Goal: Transaction & Acquisition: Purchase product/service

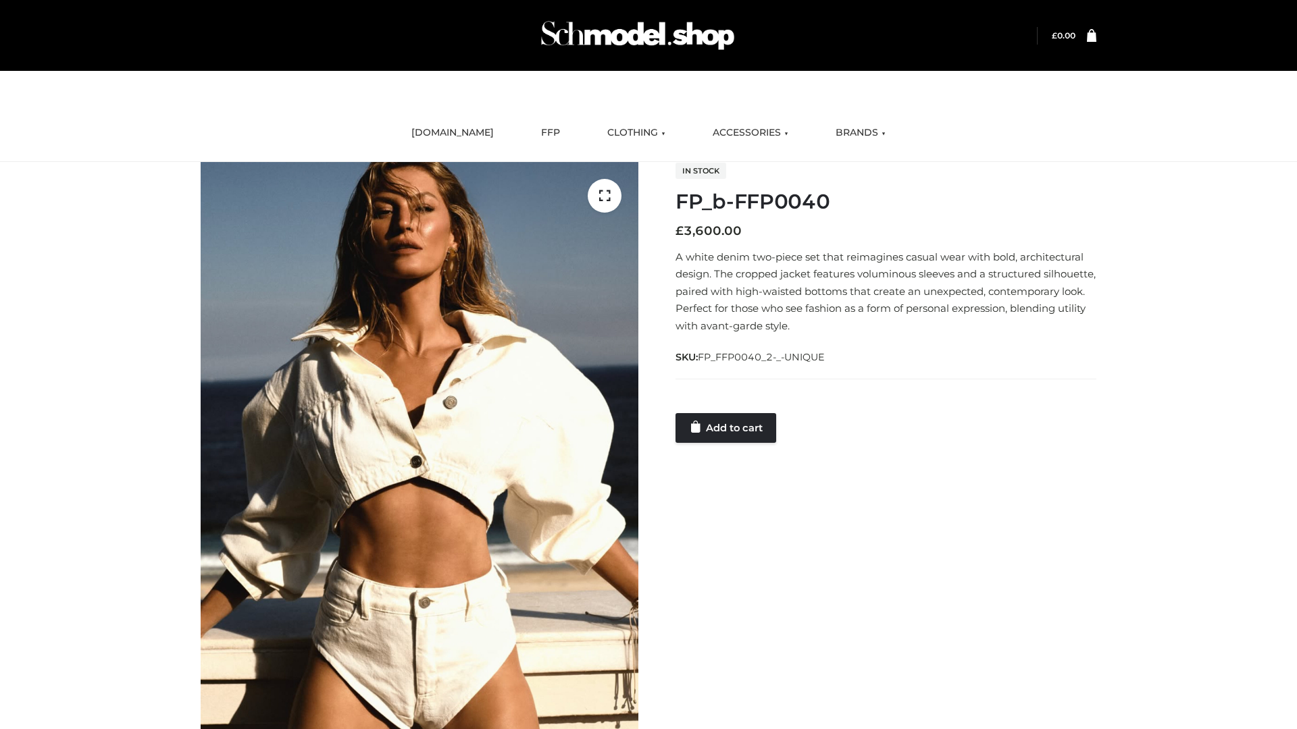
click at [727, 427] on link "Add to cart" at bounding box center [725, 428] width 101 height 30
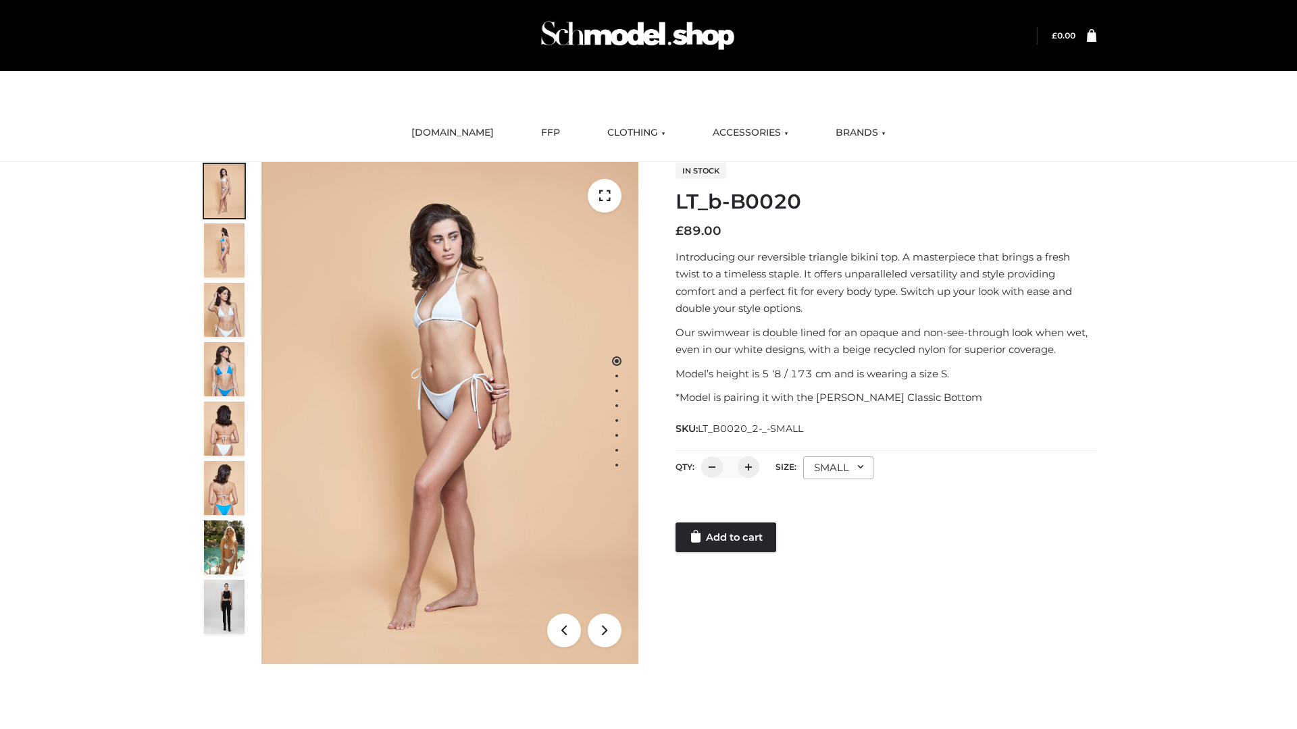
click at [727, 538] on link "Add to cart" at bounding box center [725, 538] width 101 height 30
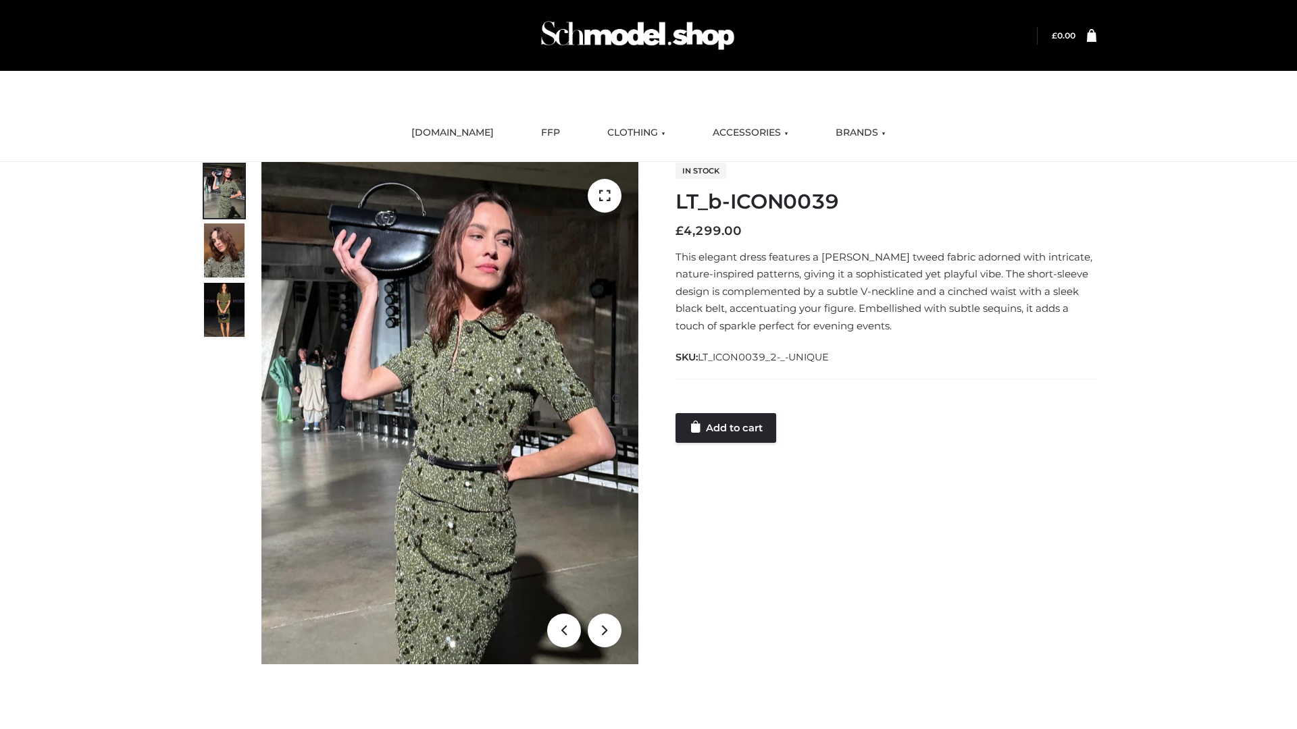
click at [727, 427] on link "Add to cart" at bounding box center [725, 428] width 101 height 30
